Goal: Transaction & Acquisition: Purchase product/service

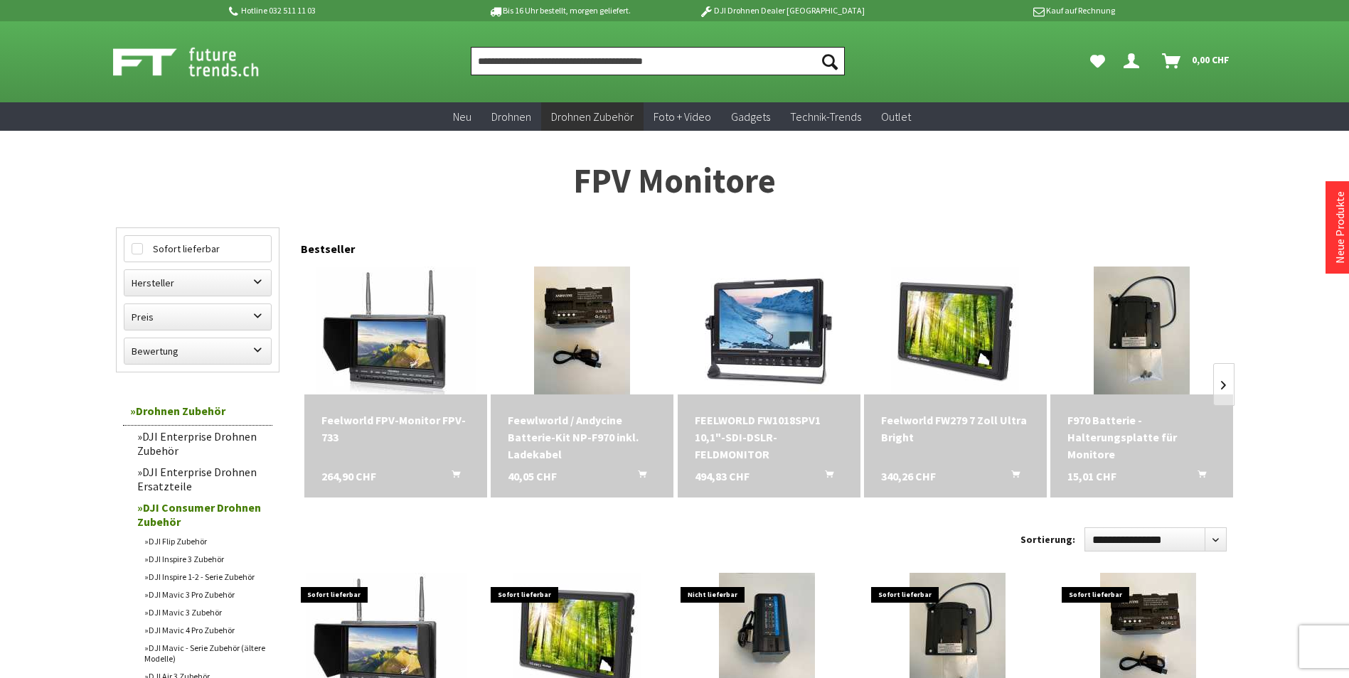
click at [485, 63] on input "Produkt, Marke, Kategorie, EAN, Artikelnummer…" at bounding box center [658, 61] width 374 height 28
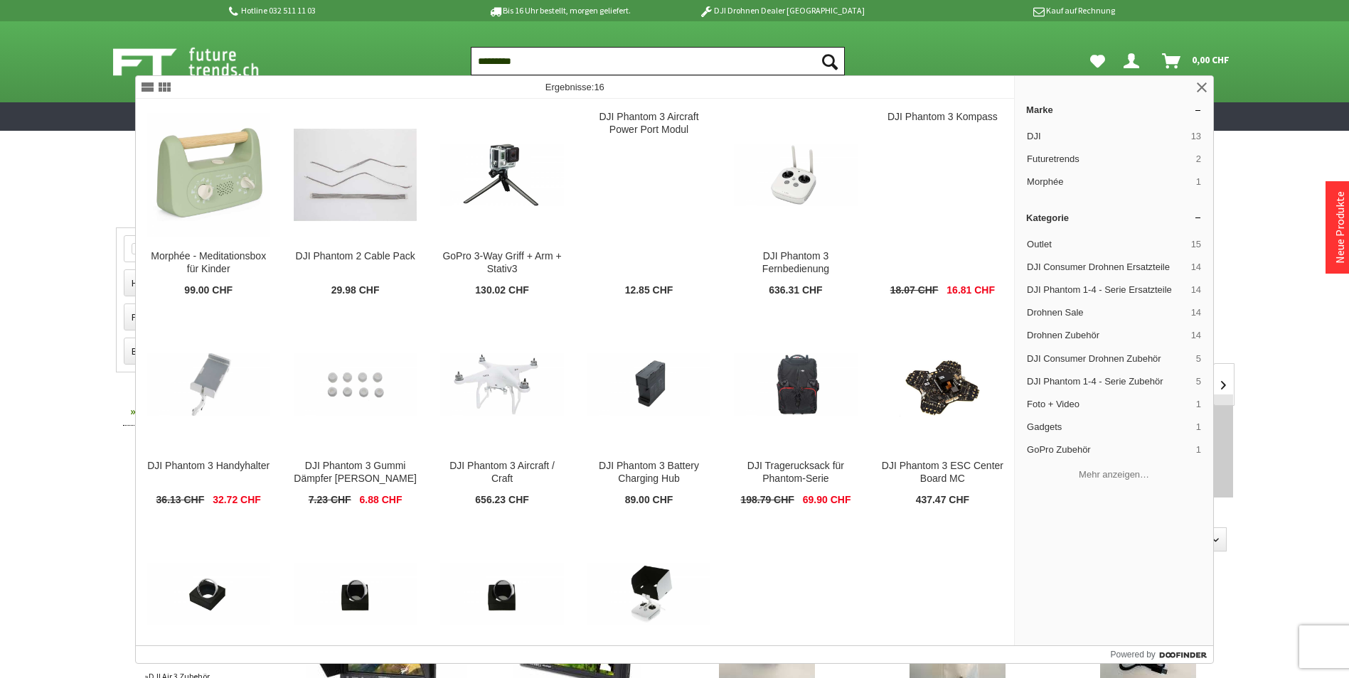
type input "*********"
click at [827, 61] on icon "Suchen" at bounding box center [830, 62] width 16 height 16
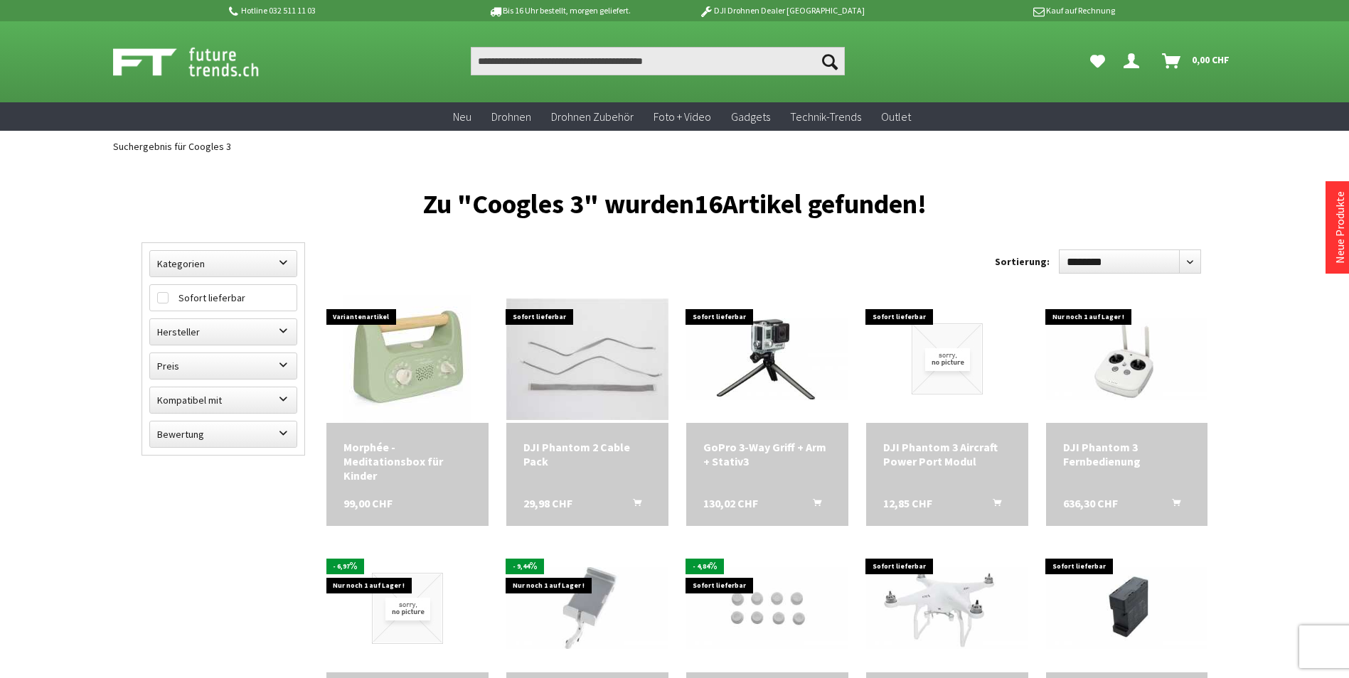
click at [828, 61] on icon "Suchen" at bounding box center [830, 62] width 16 height 16
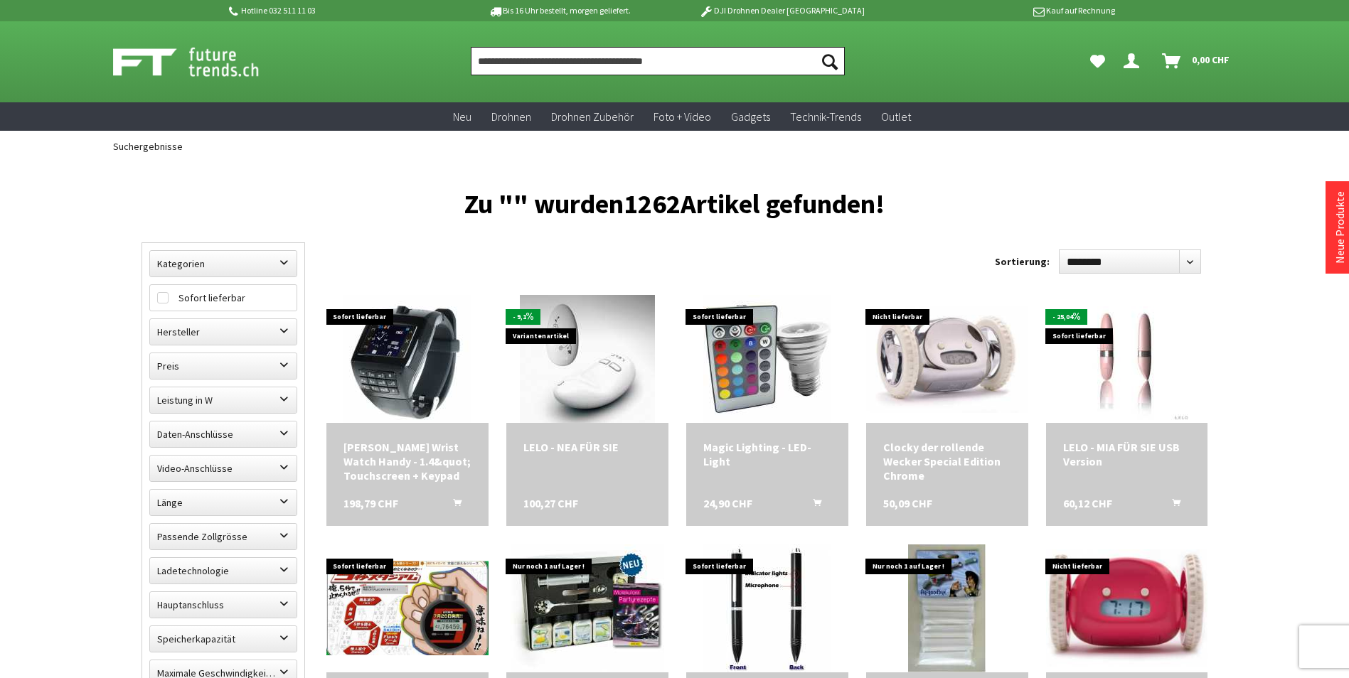
click at [477, 56] on input "Produkt, Marke, Kategorie, EAN, Artikelnummer…" at bounding box center [658, 61] width 374 height 28
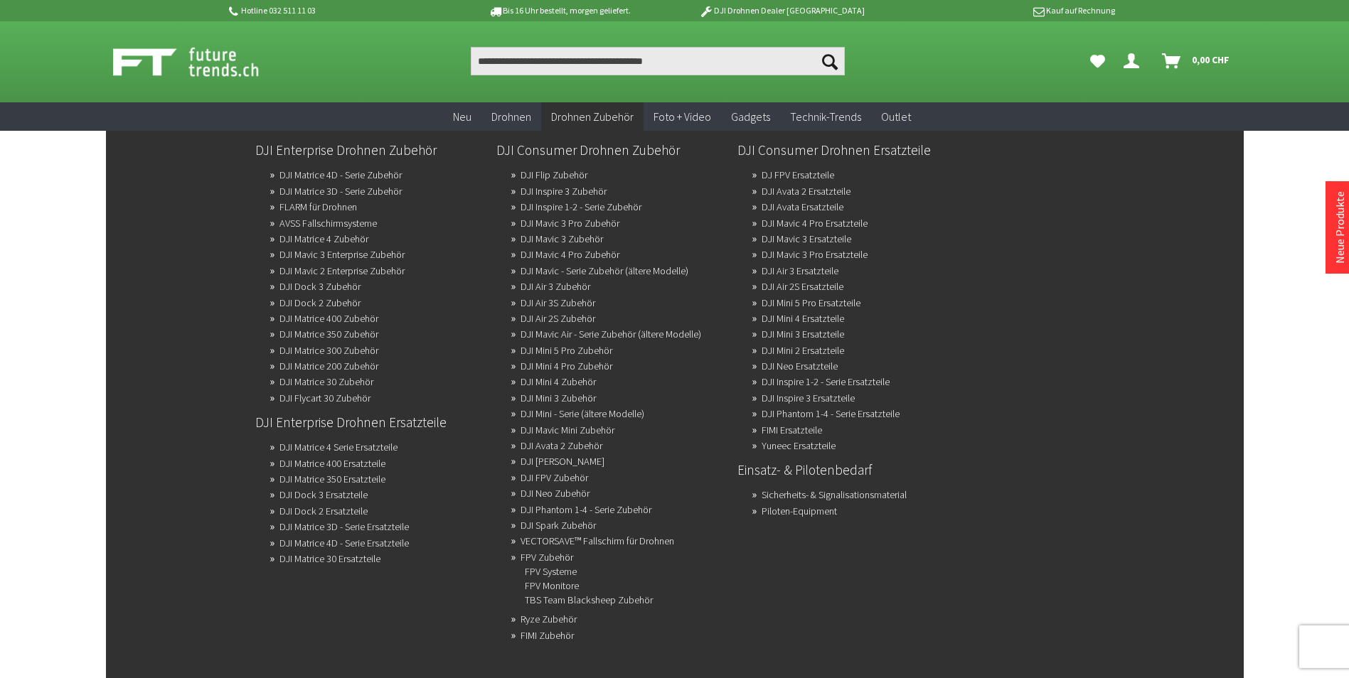
click at [575, 115] on span "Drohnen Zubehör" at bounding box center [592, 116] width 82 height 14
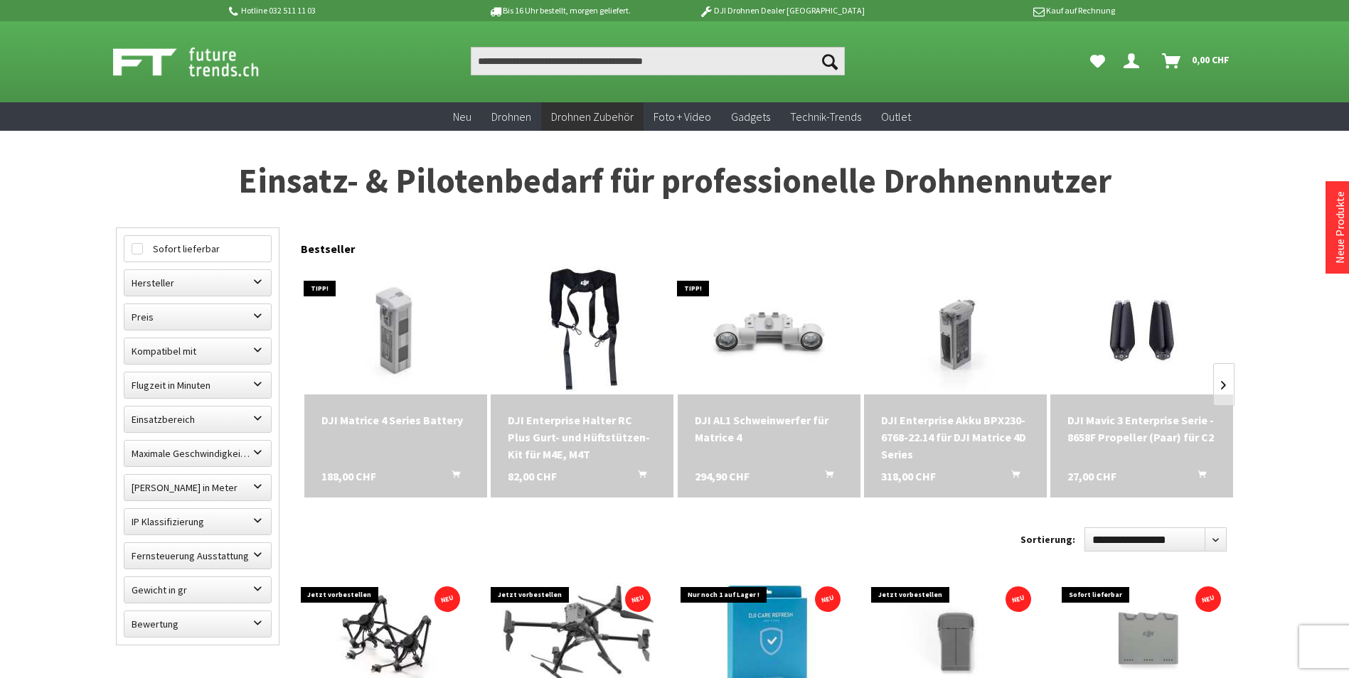
click at [575, 115] on span "Drohnen Zubehör" at bounding box center [592, 116] width 82 height 14
click at [575, 117] on span "Drohnen Zubehör" at bounding box center [592, 116] width 82 height 14
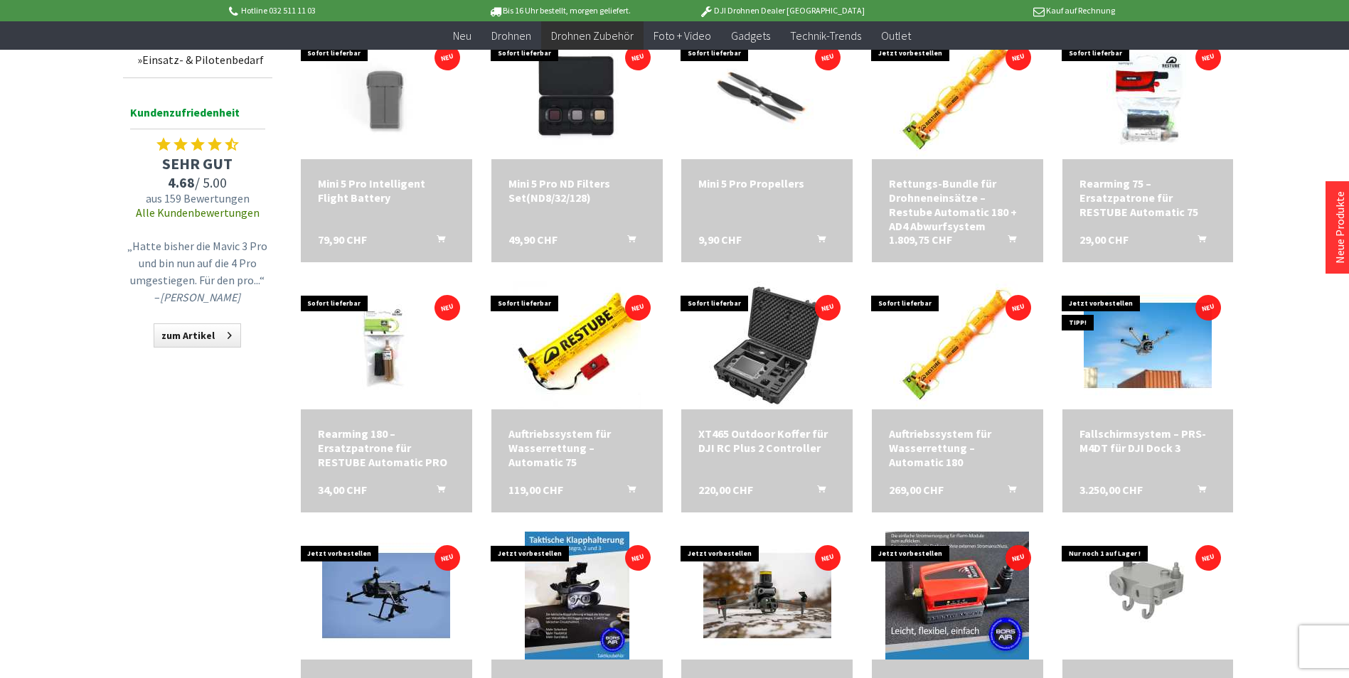
scroll to position [782, 0]
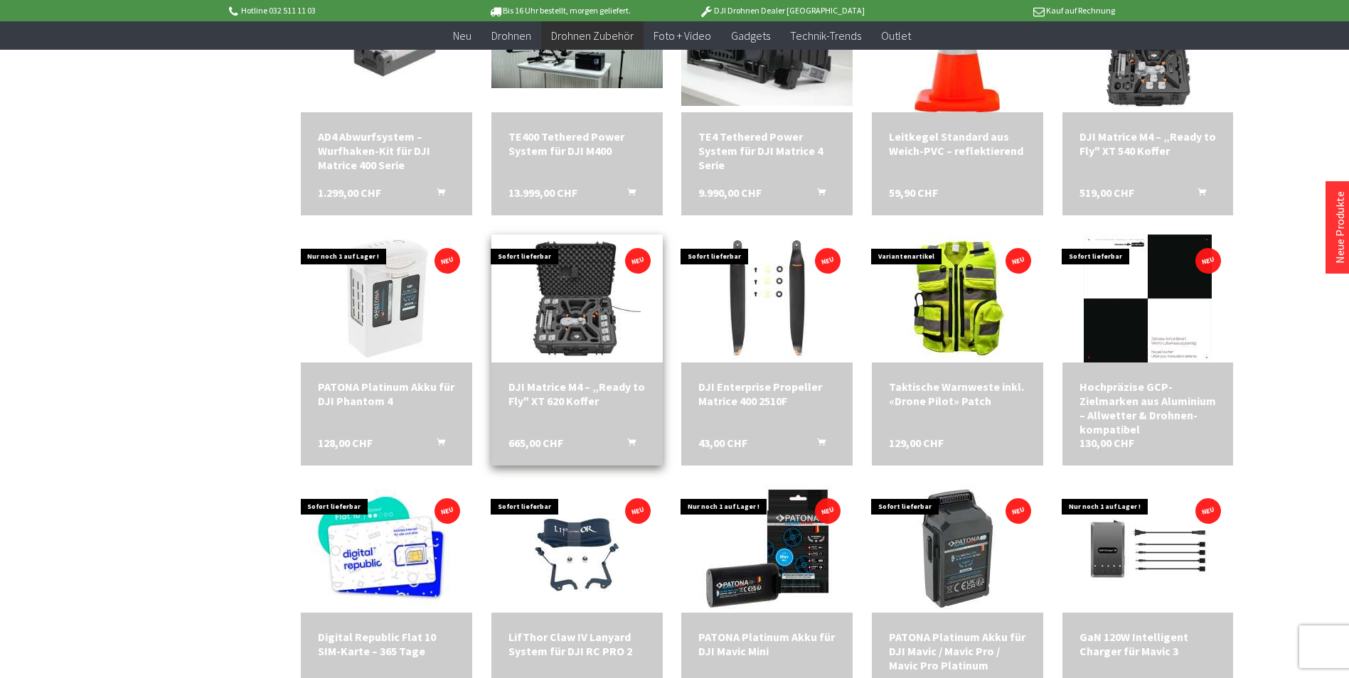
scroll to position [1564, 0]
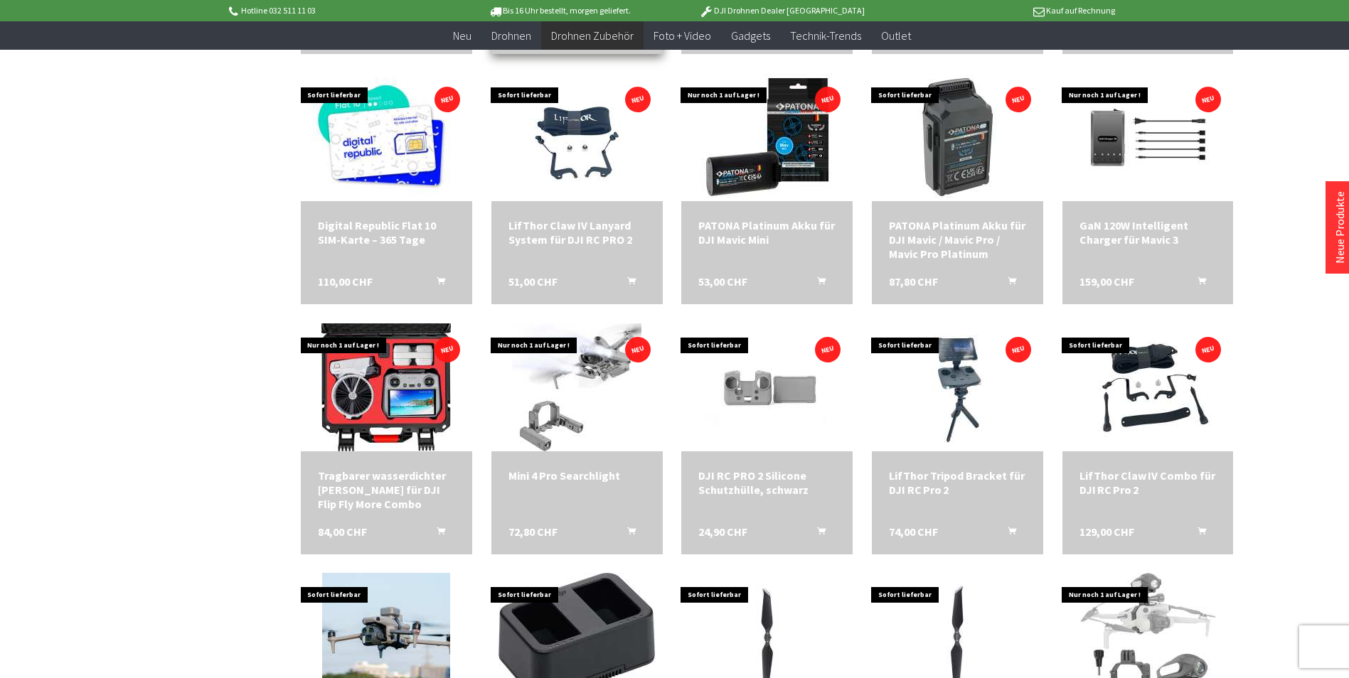
scroll to position [2062, 0]
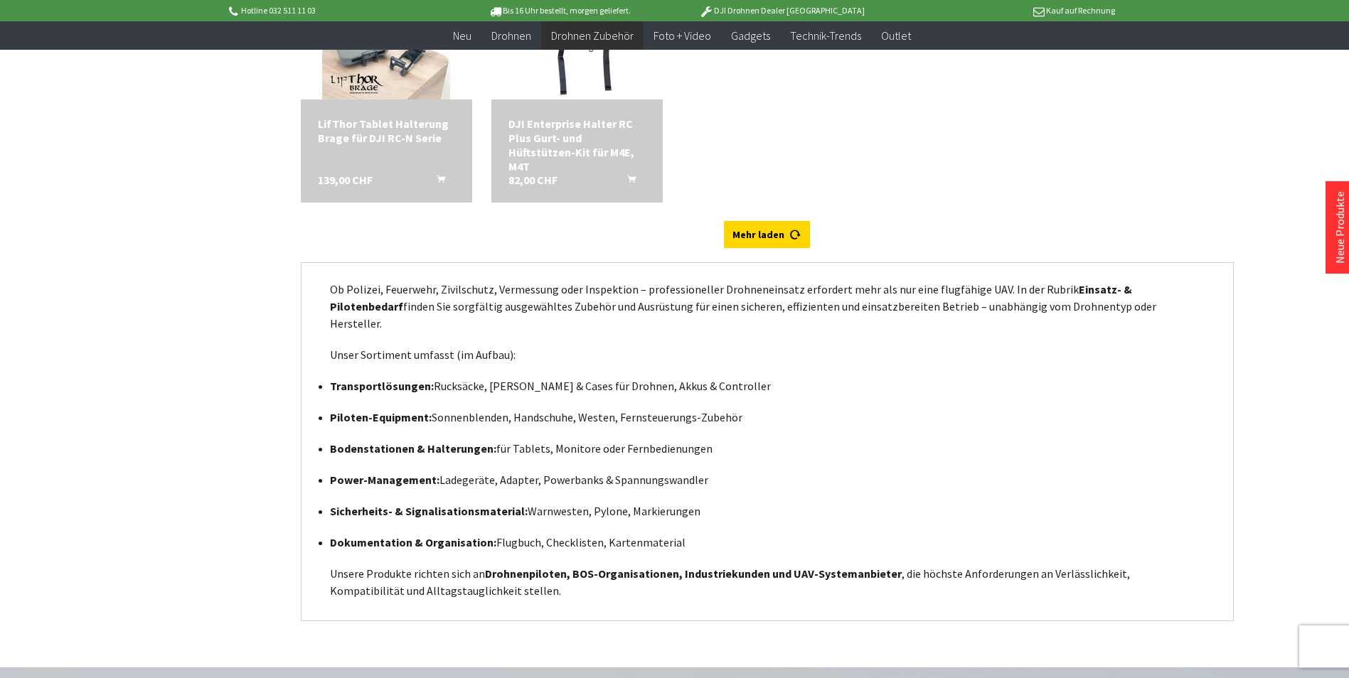
scroll to position [4195, 0]
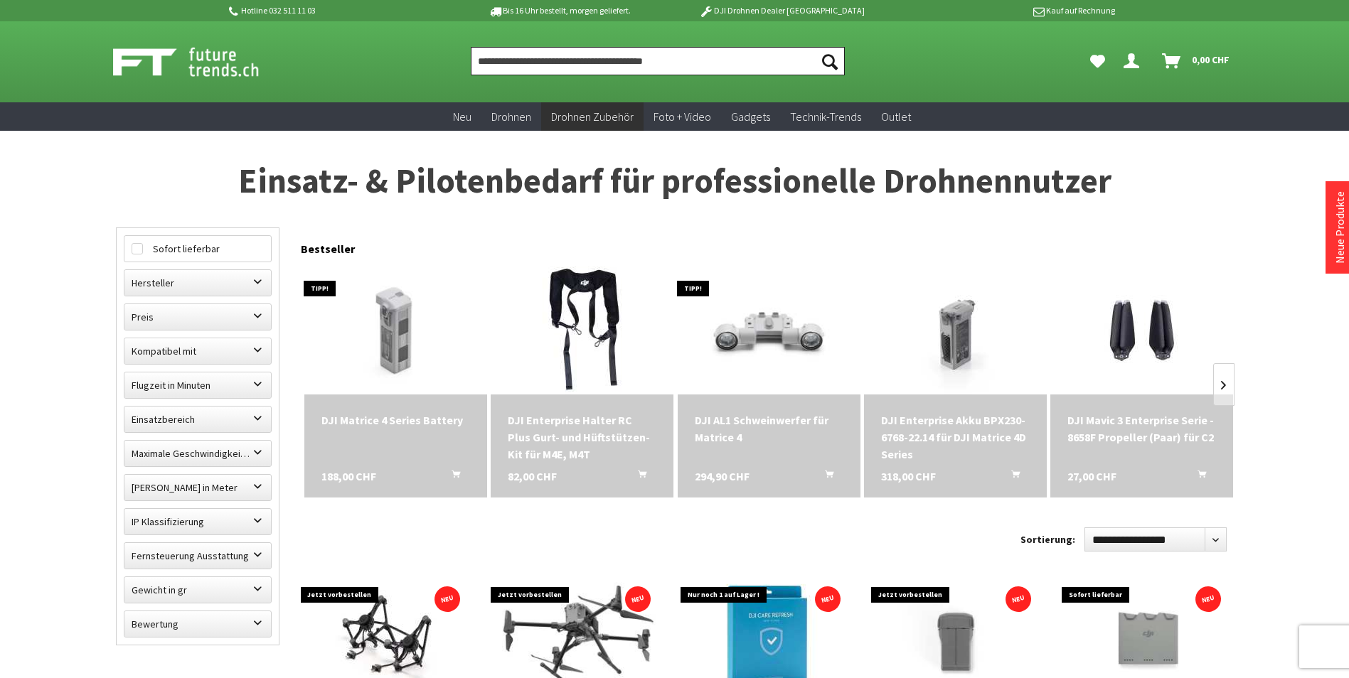
click at [478, 55] on input "Produkt, Marke, Kategorie, EAN, Artikelnummer…" at bounding box center [658, 61] width 374 height 28
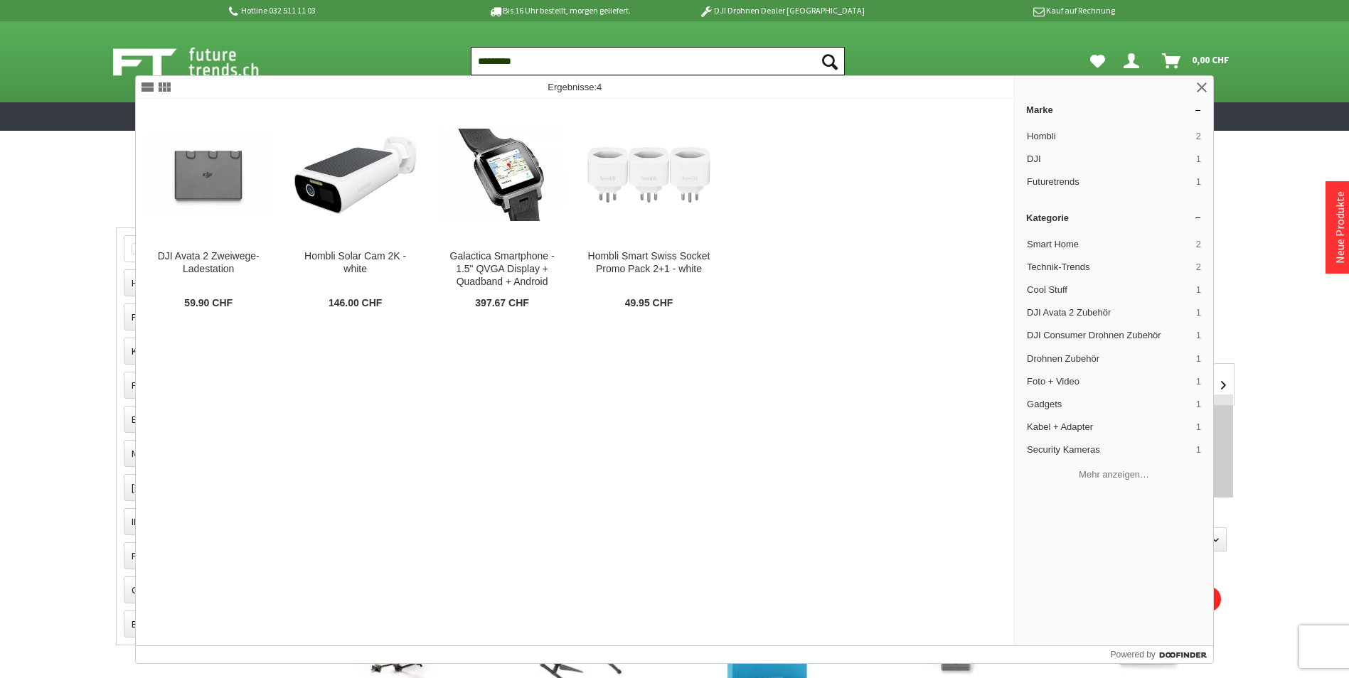
type input "*********"
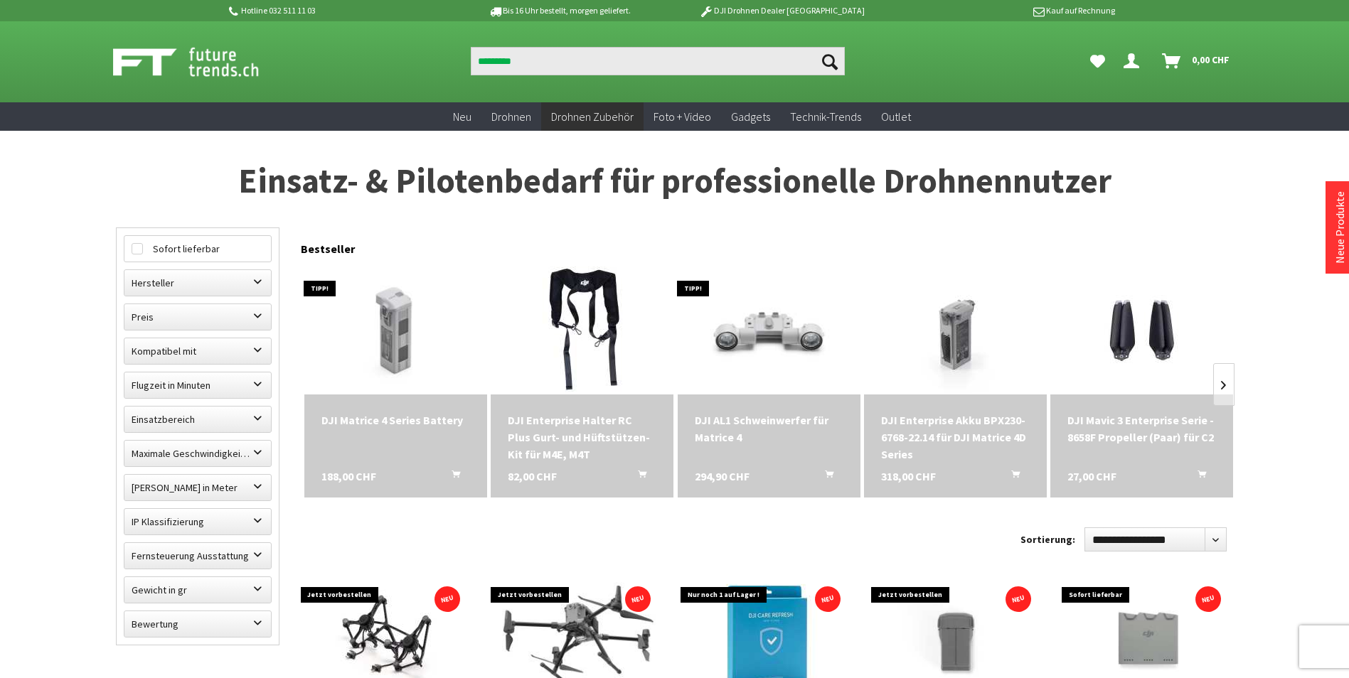
click at [819, 57] on button "Suchen" at bounding box center [830, 61] width 30 height 28
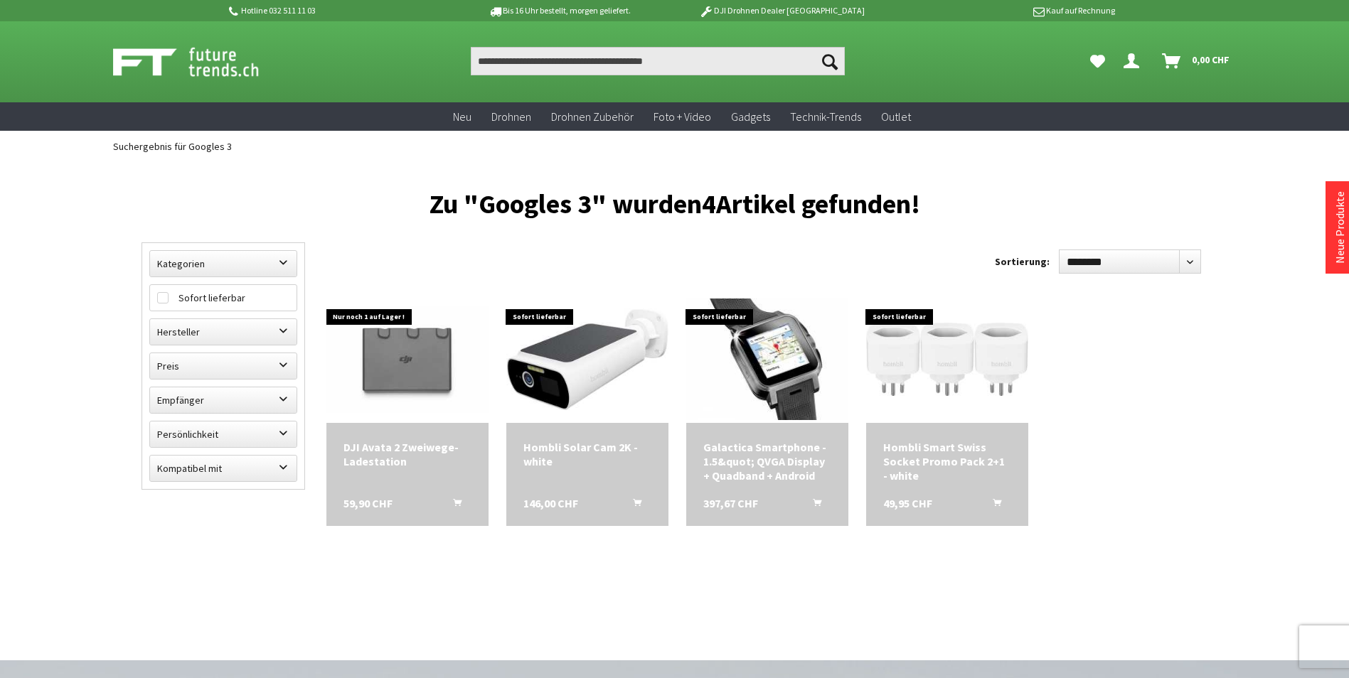
click at [832, 59] on icon "Suchen" at bounding box center [830, 62] width 16 height 16
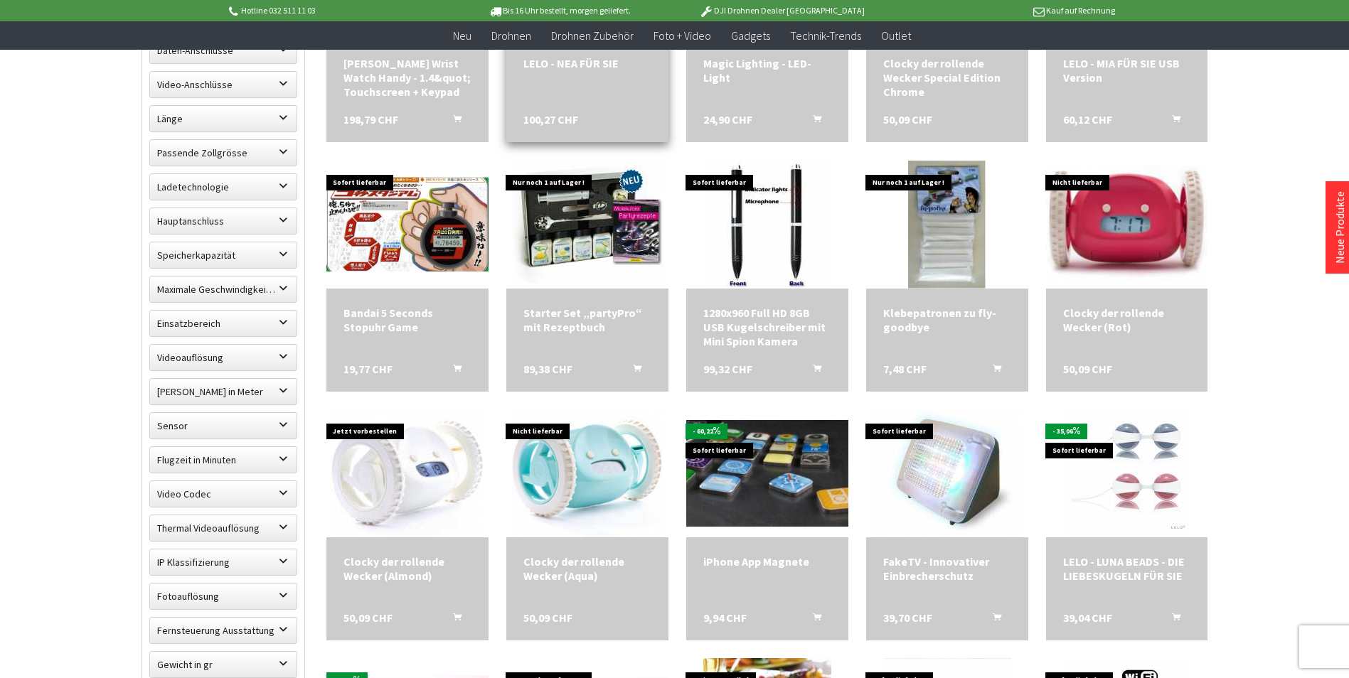
scroll to position [711, 0]
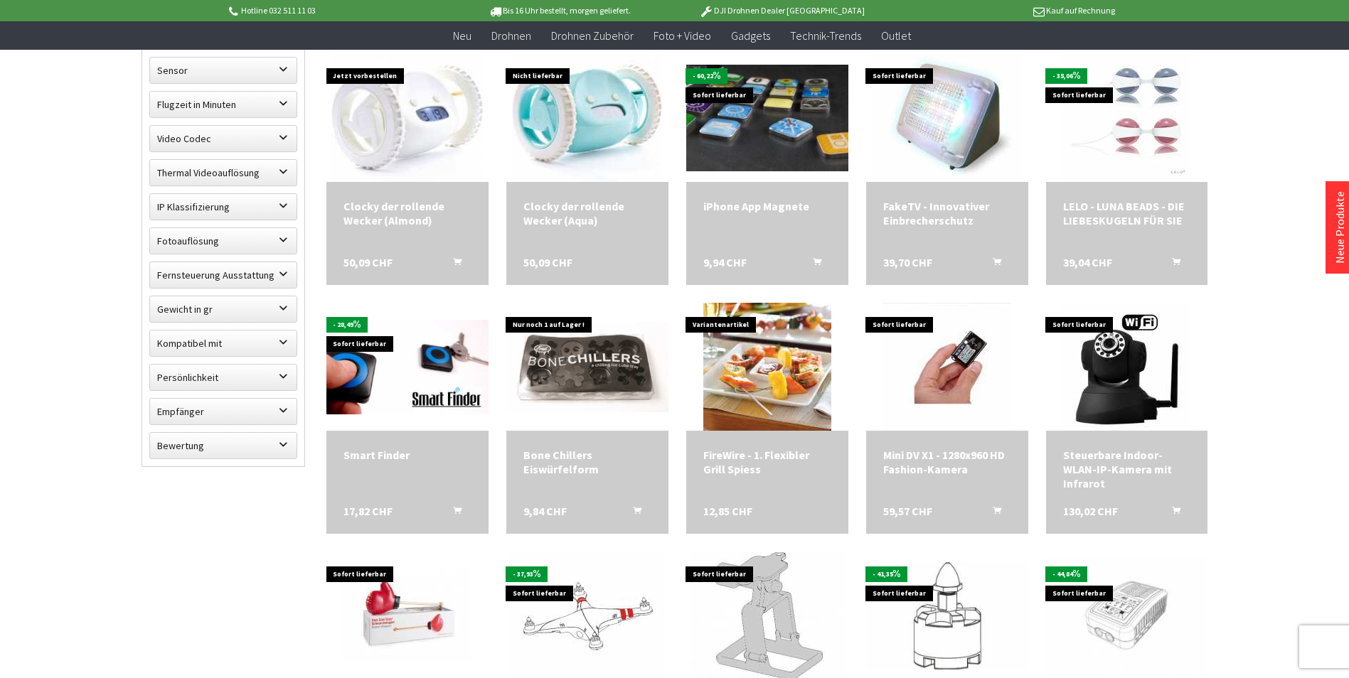
scroll to position [213, 0]
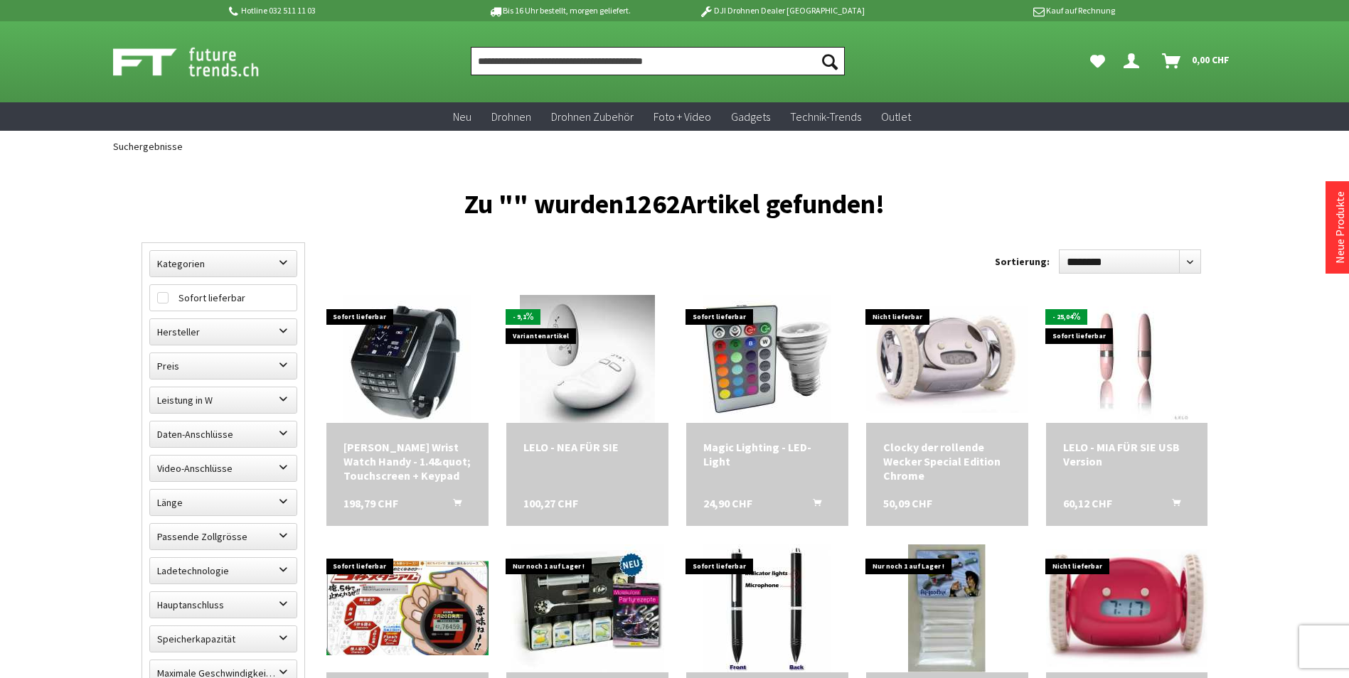
click at [491, 64] on input "Produkt, Marke, Kategorie, EAN, Artikelnummer…" at bounding box center [658, 61] width 374 height 28
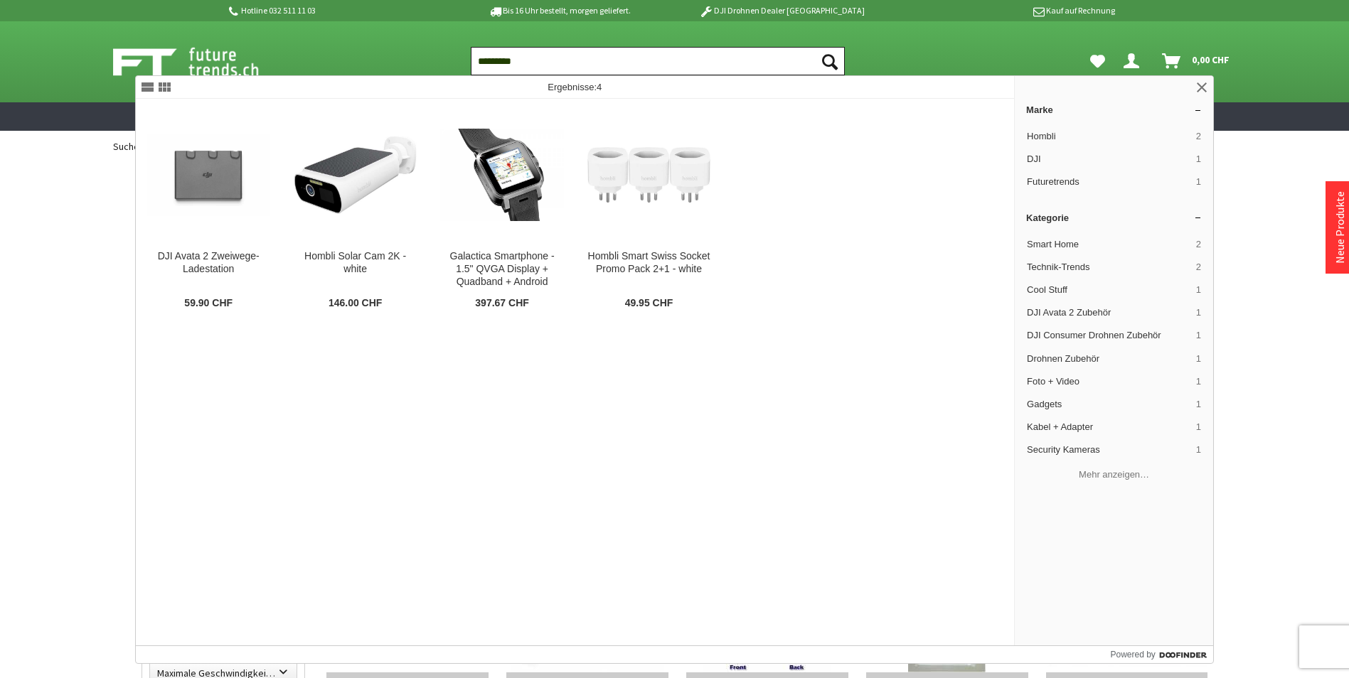
type input "*********"
click at [828, 57] on icon "Suchen" at bounding box center [830, 62] width 16 height 16
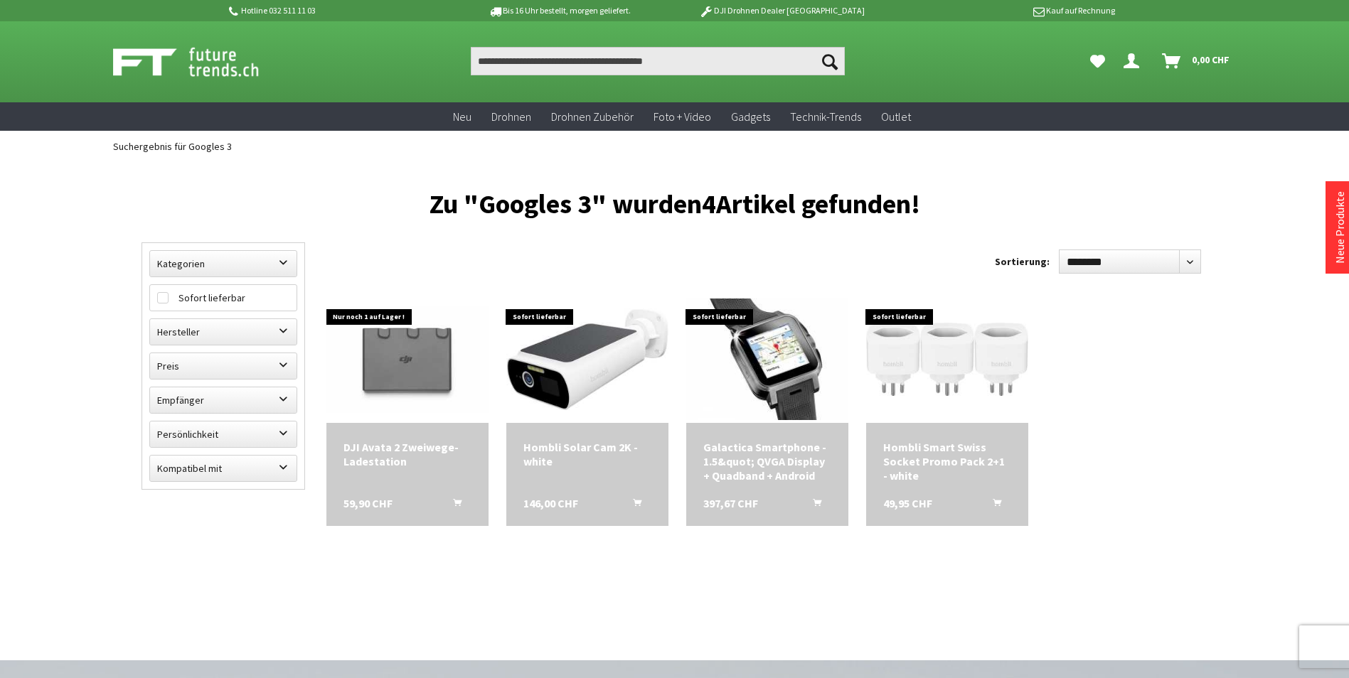
click at [826, 61] on icon "Suchen" at bounding box center [830, 62] width 16 height 16
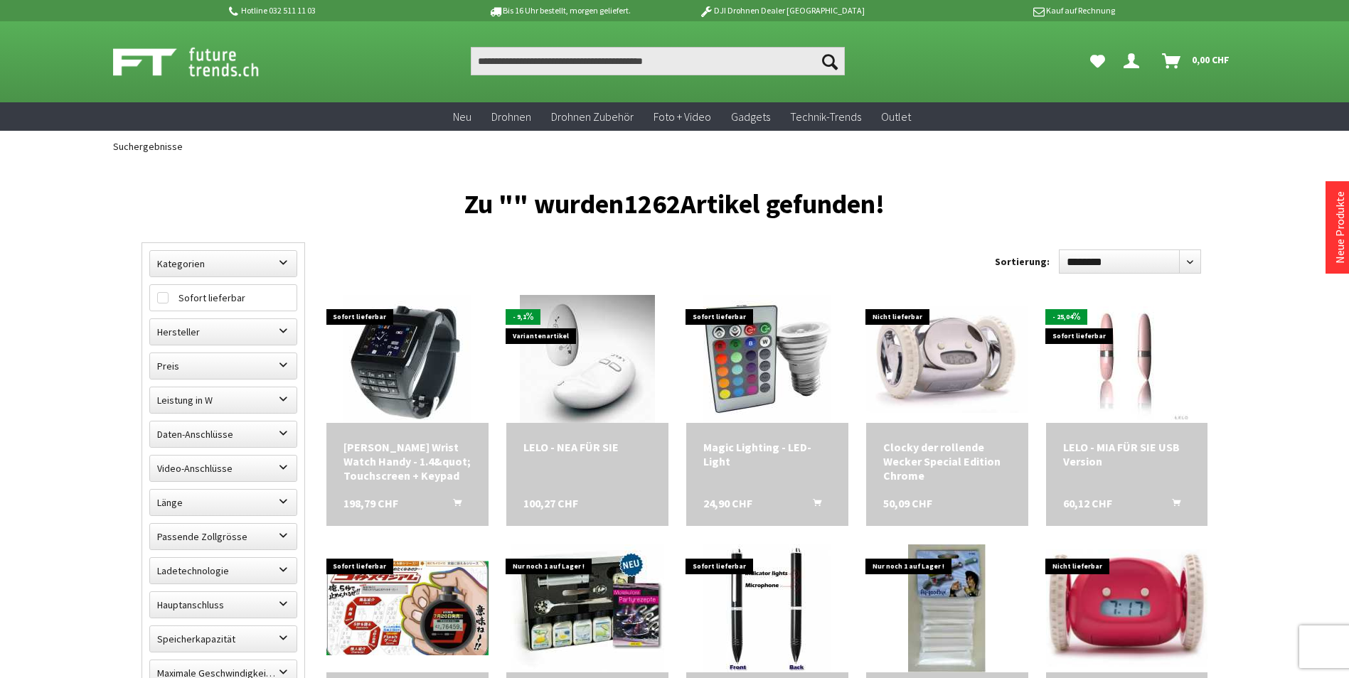
click at [522, 114] on span "Drohnen" at bounding box center [511, 116] width 40 height 14
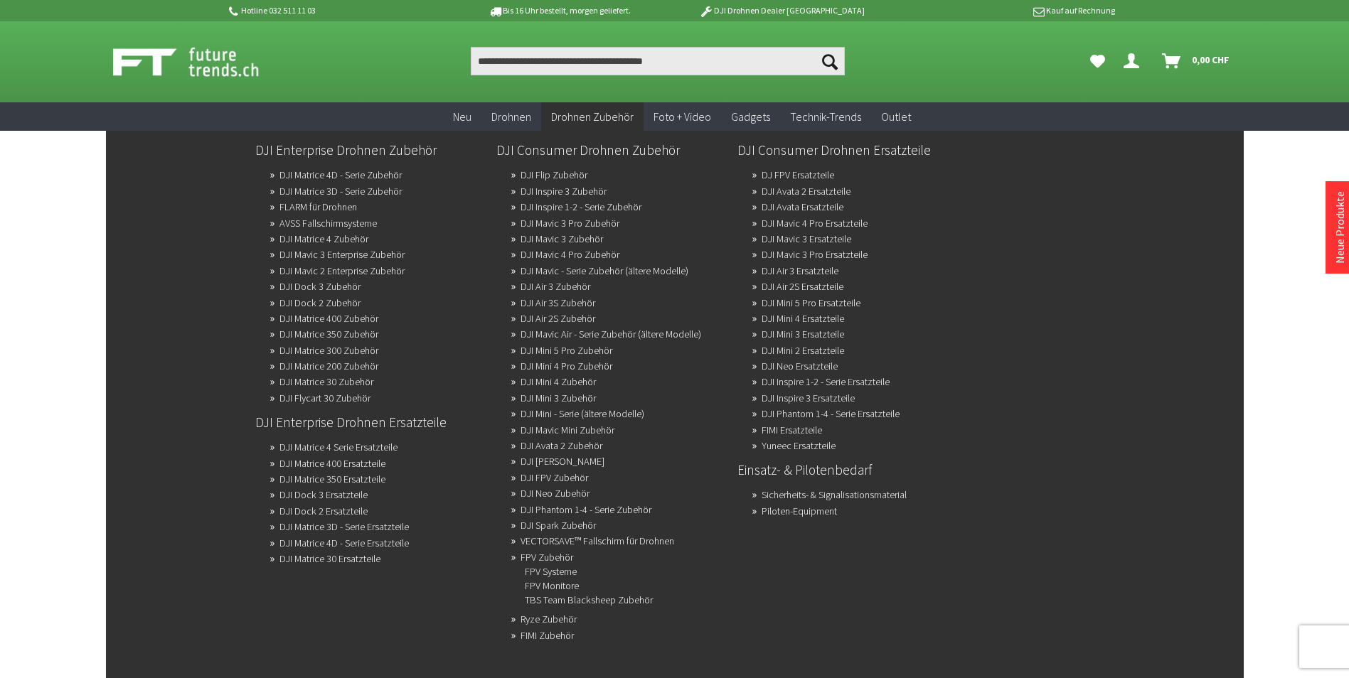
click at [569, 114] on span "Drohnen Zubehör" at bounding box center [592, 116] width 82 height 14
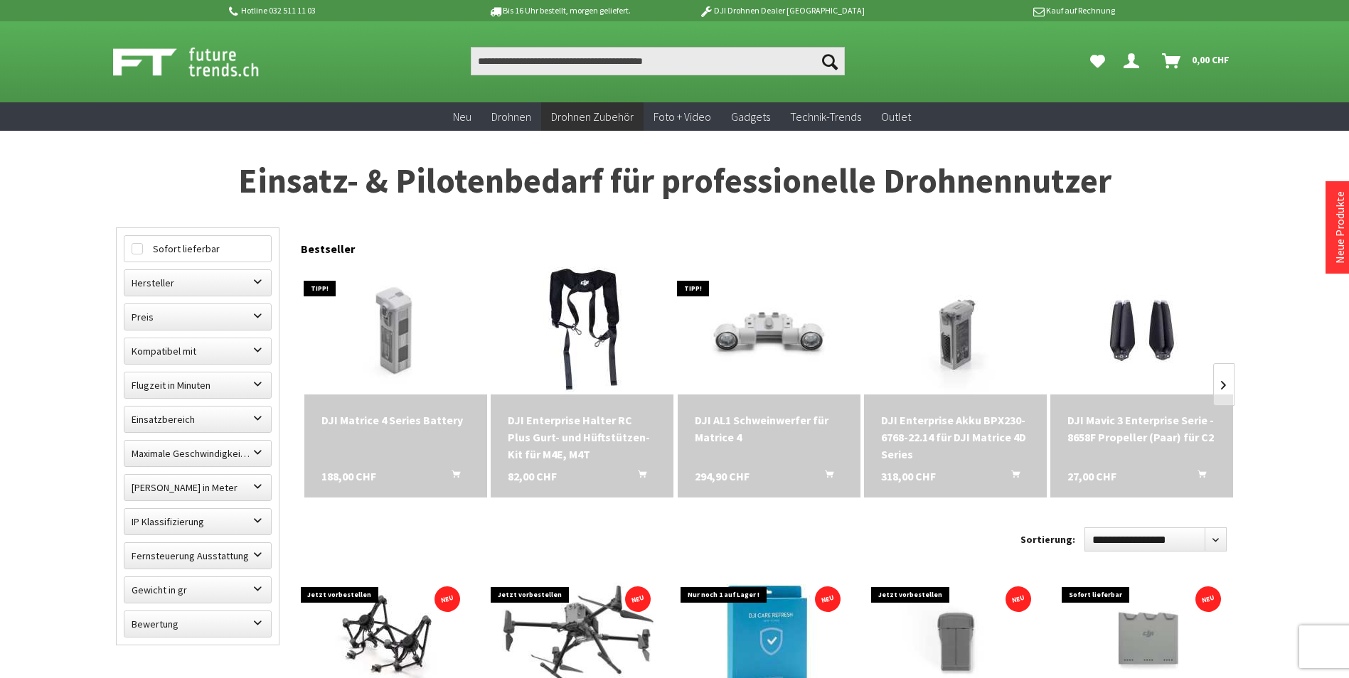
click at [569, 114] on span "Drohnen Zubehör" at bounding box center [592, 116] width 82 height 14
click at [569, 116] on span "Drohnen Zubehör" at bounding box center [592, 116] width 82 height 14
click at [646, 264] on div "Sofort lieferbar DJI Enterprise Halter RC Plus Gurt- und Hüftstützen-Kit für M4…" at bounding box center [580, 380] width 186 height 235
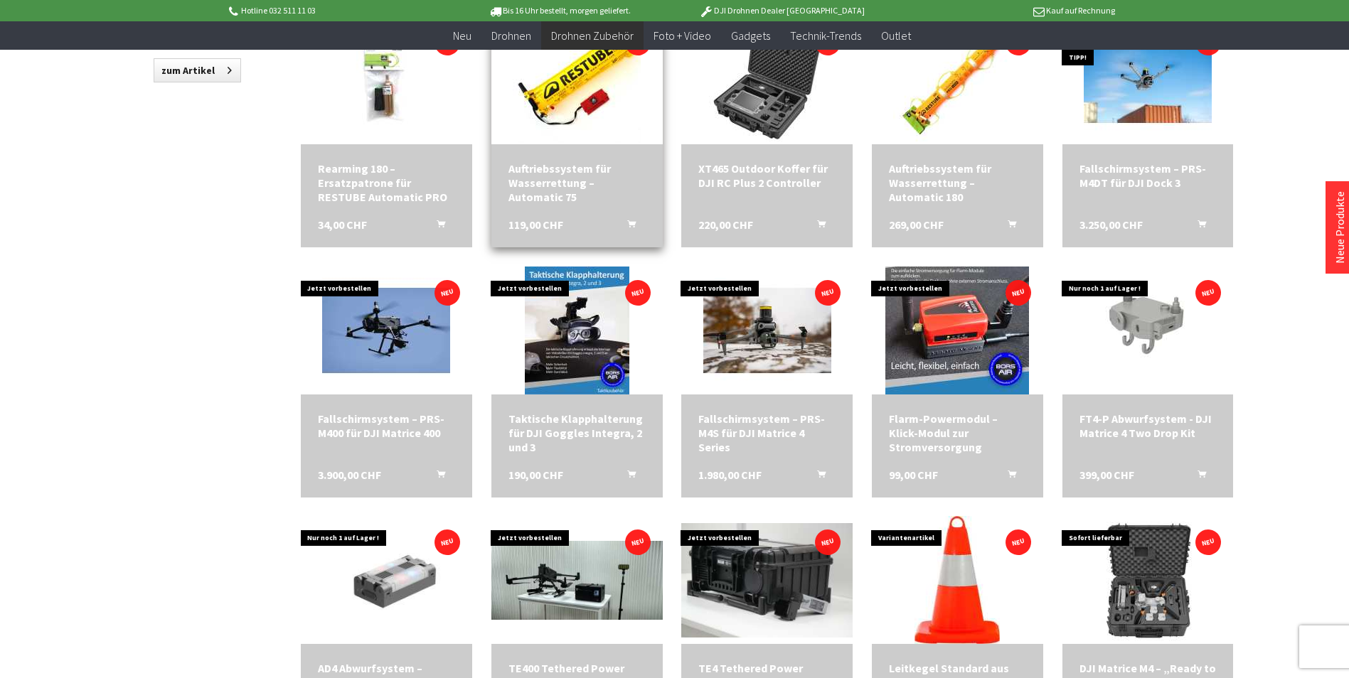
scroll to position [1209, 0]
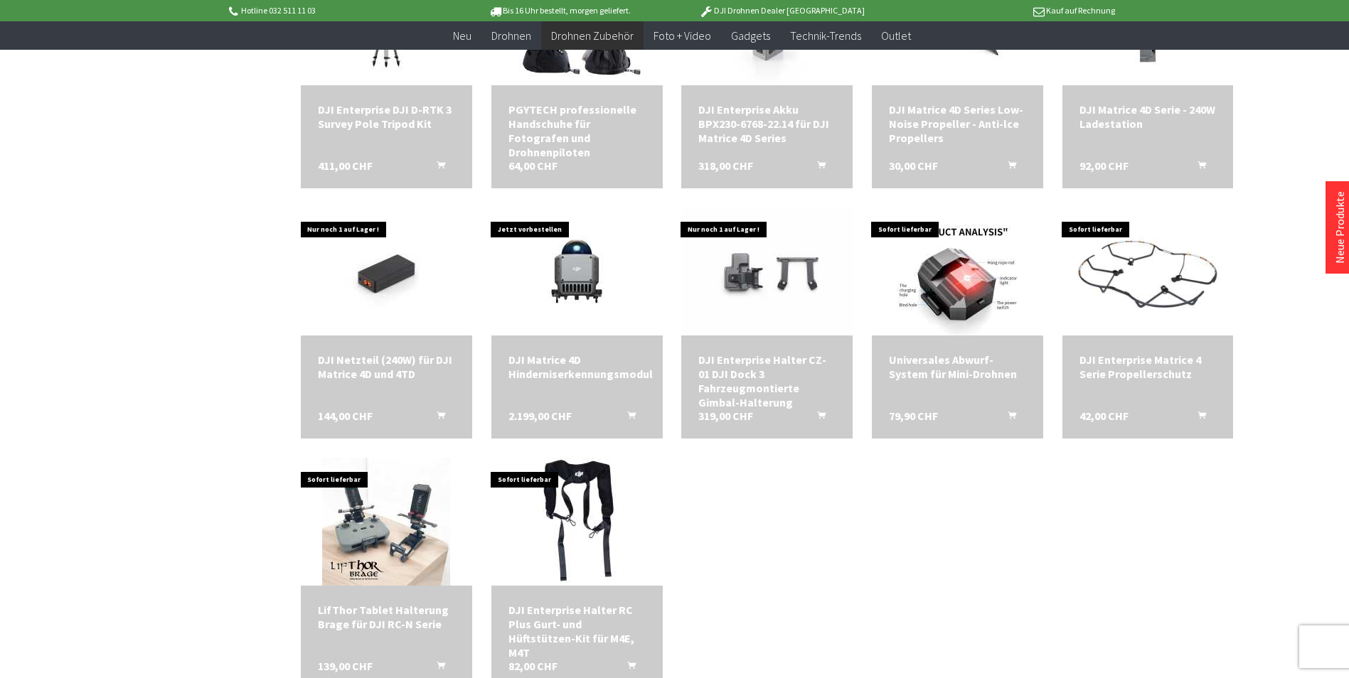
scroll to position [3594, 0]
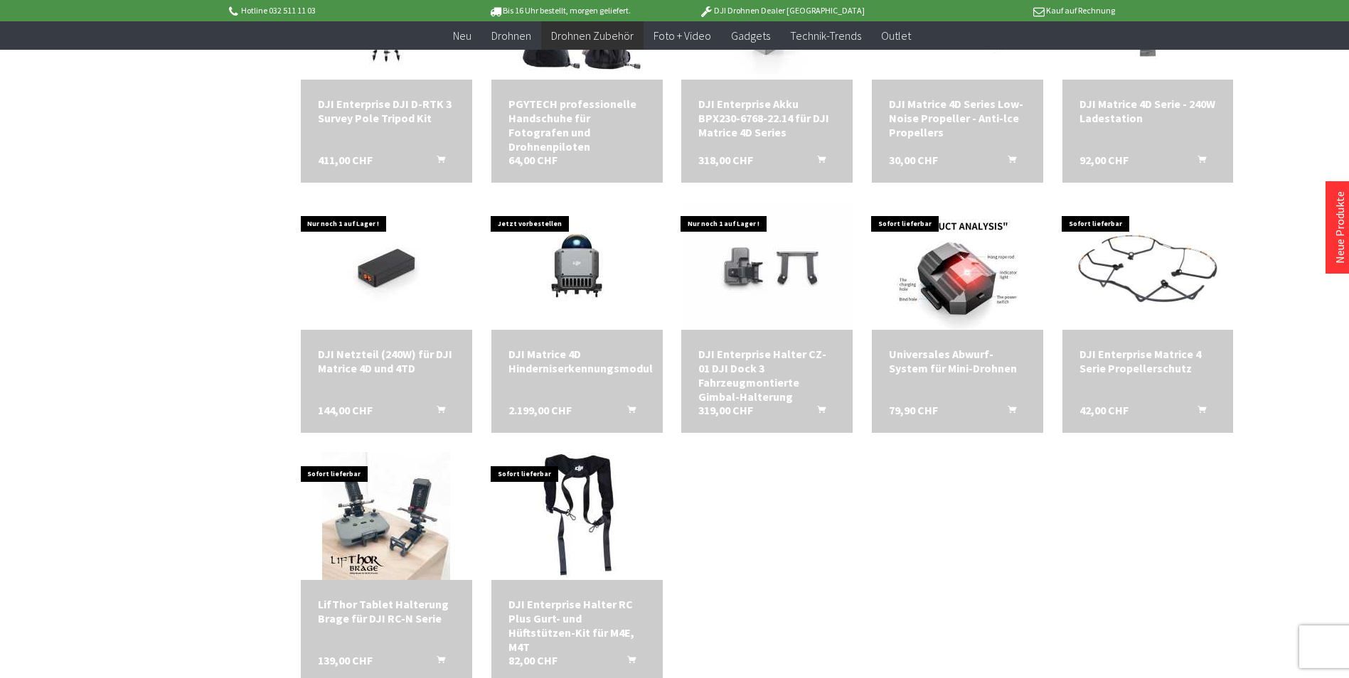
scroll to position [2449, 0]
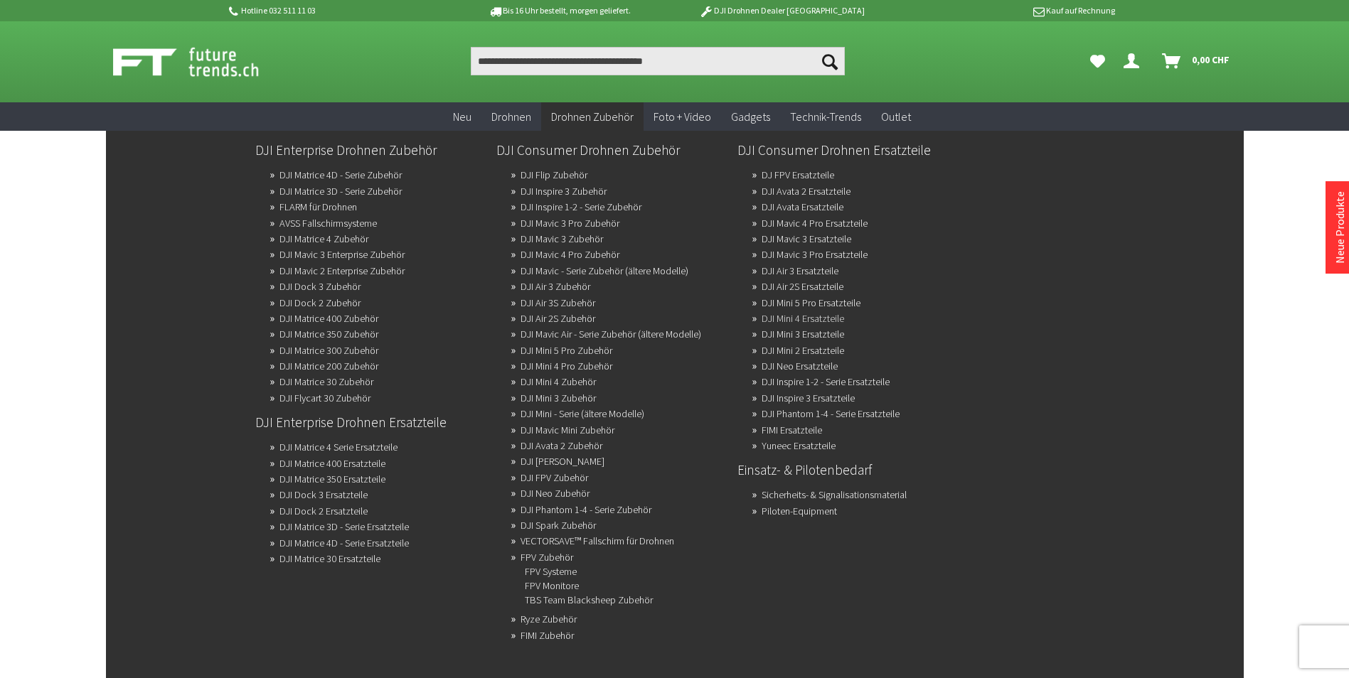
click at [771, 321] on link "DJI Mini 4 Ersatzteile" at bounding box center [802, 319] width 82 height 20
click at [567, 427] on link "DJI Mavic Mini Zubehör" at bounding box center [567, 430] width 94 height 20
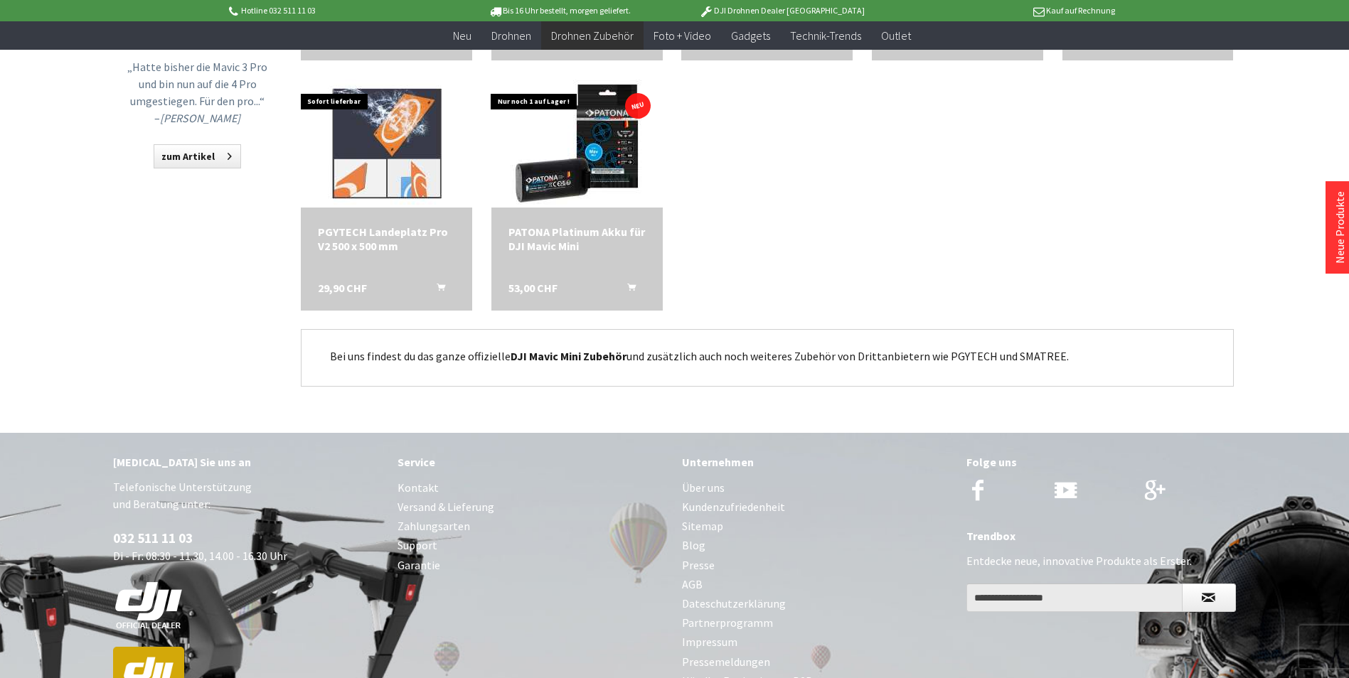
scroll to position [1351, 0]
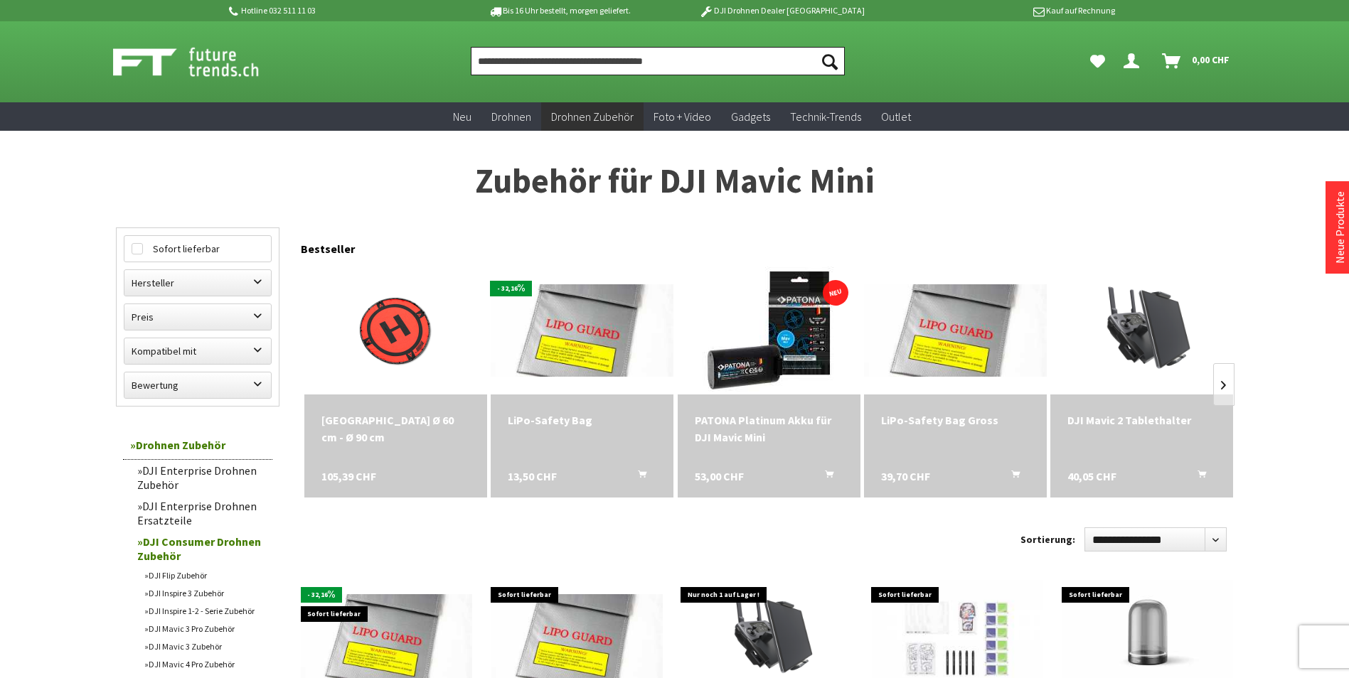
click at [478, 58] on input "Produkt, Marke, Kategorie, EAN, Artikelnummer…" at bounding box center [658, 61] width 374 height 28
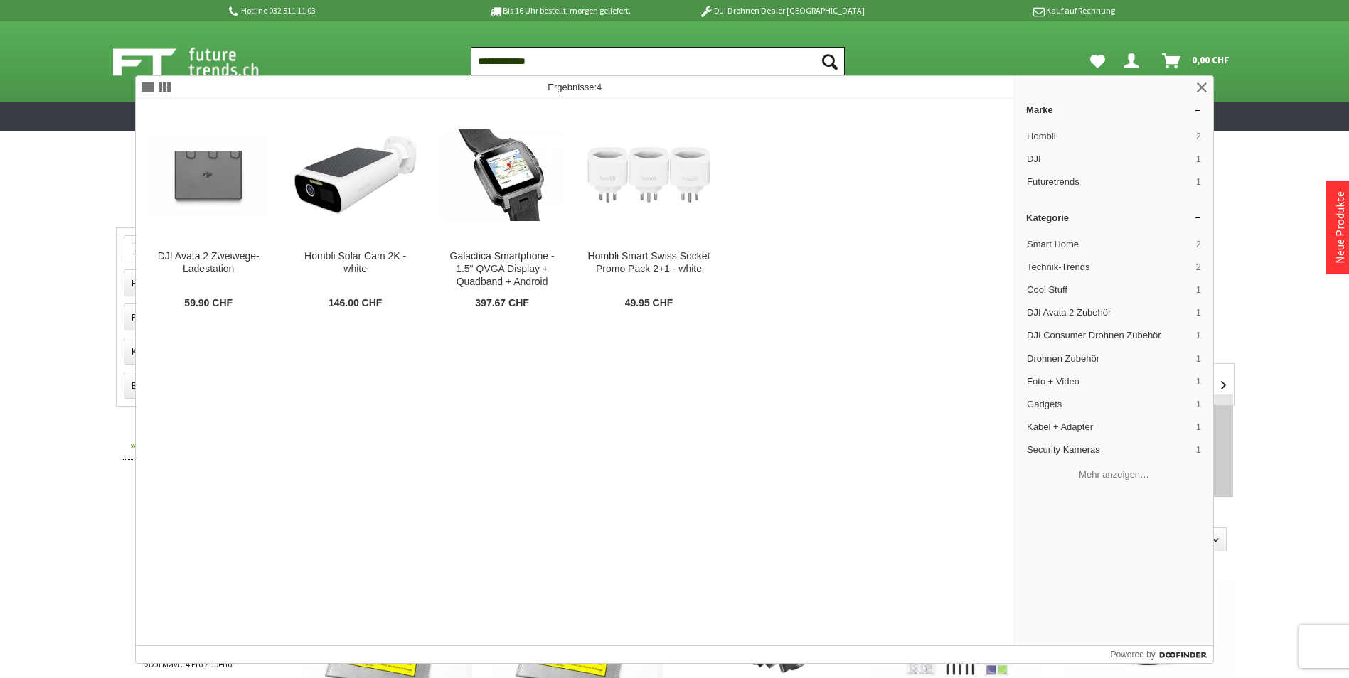
type input "**********"
click at [828, 57] on icon "Suchen" at bounding box center [830, 62] width 16 height 16
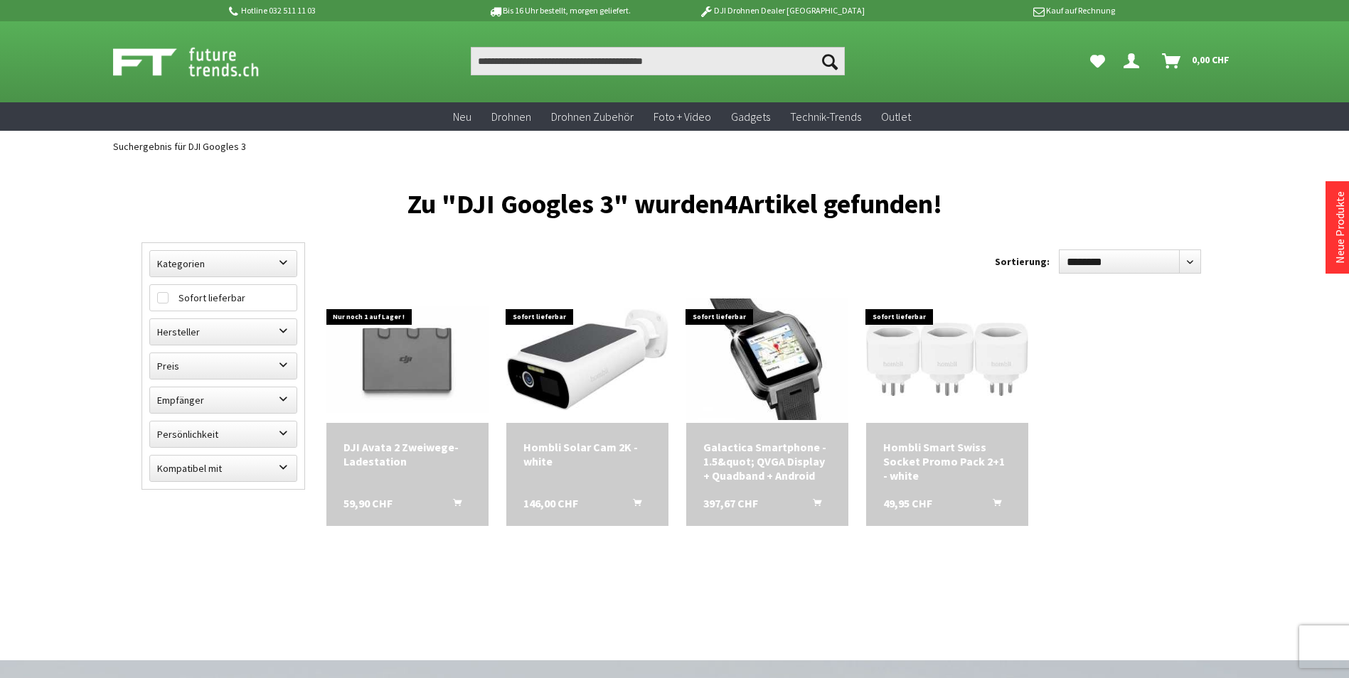
click at [827, 55] on icon "Suchen" at bounding box center [830, 62] width 16 height 16
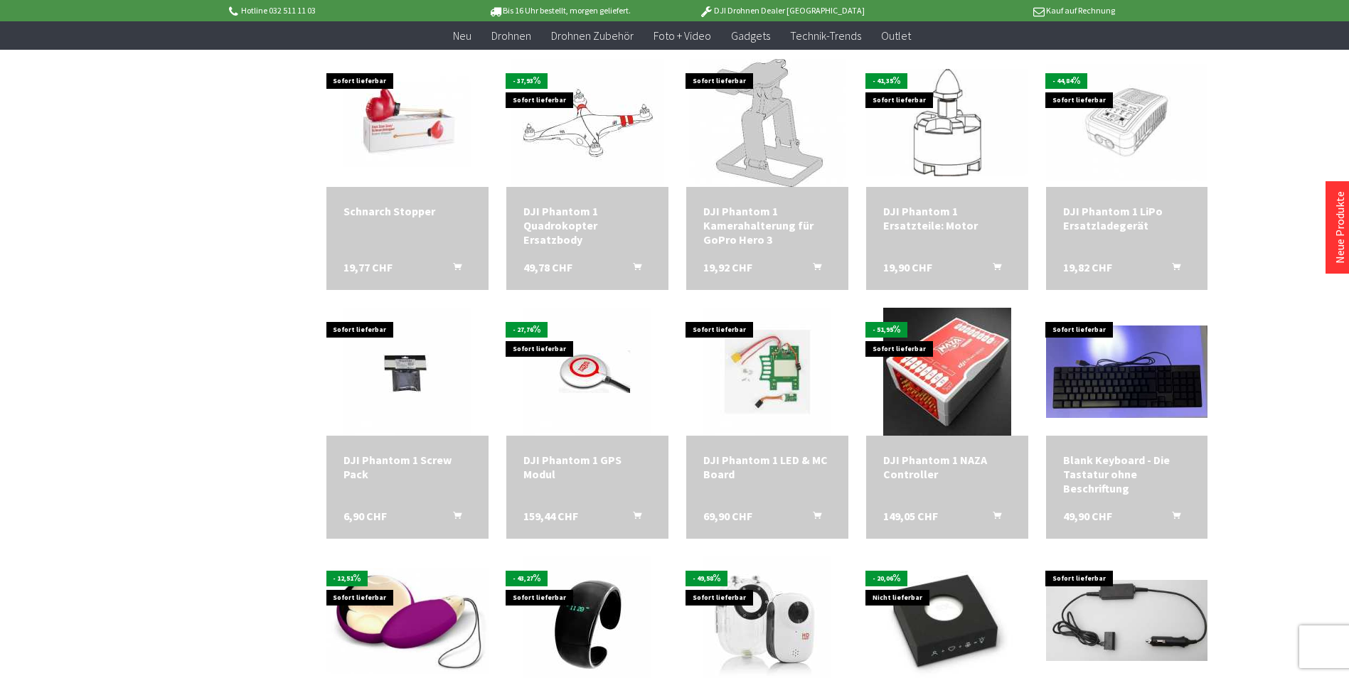
scroll to position [1209, 0]
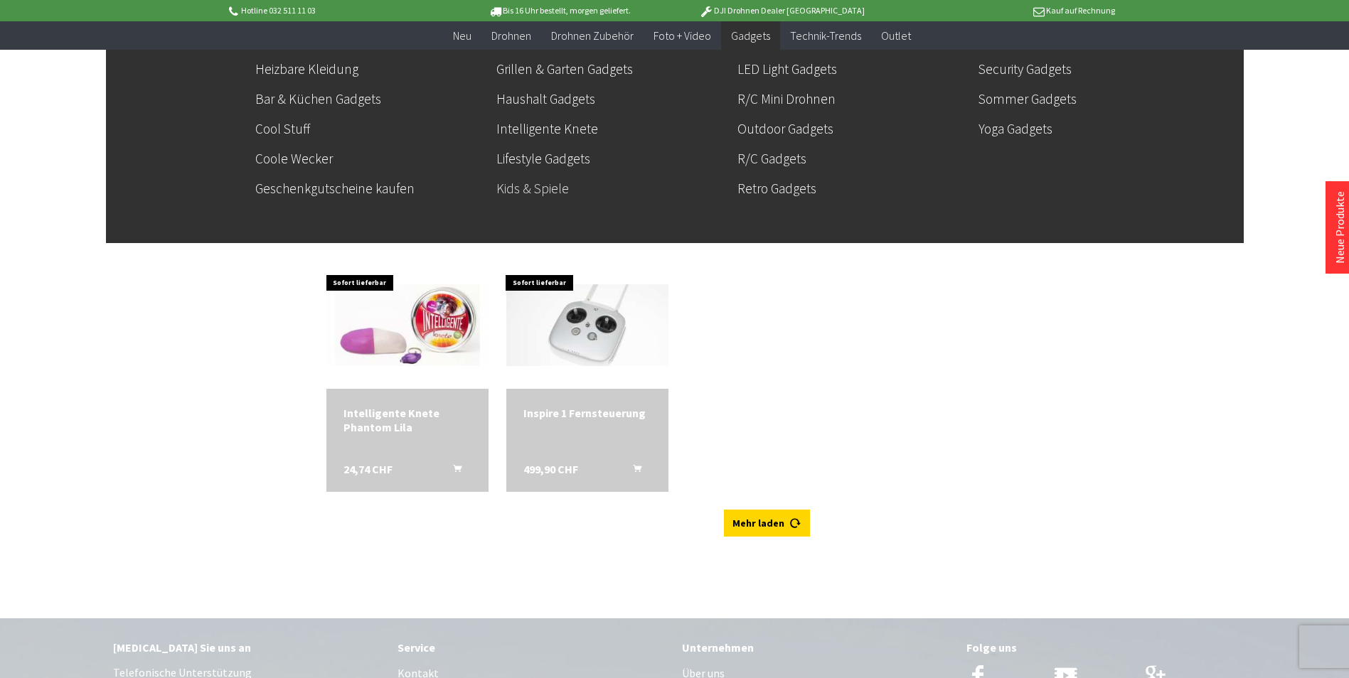
scroll to position [3484, 0]
